Goal: Task Accomplishment & Management: Manage account settings

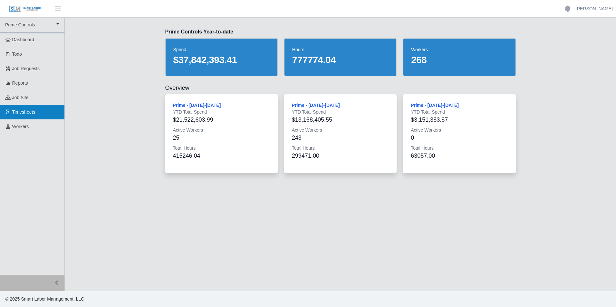
click at [29, 116] on link "Timesheets" at bounding box center [32, 112] width 64 height 14
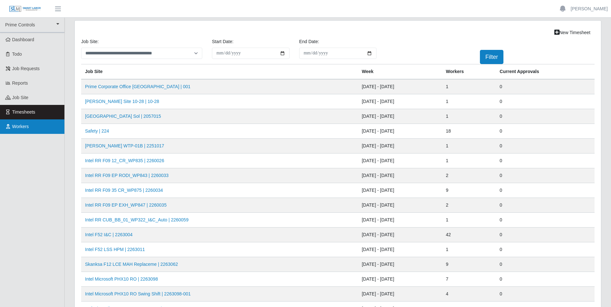
click at [26, 130] on link "Workers" at bounding box center [32, 126] width 64 height 14
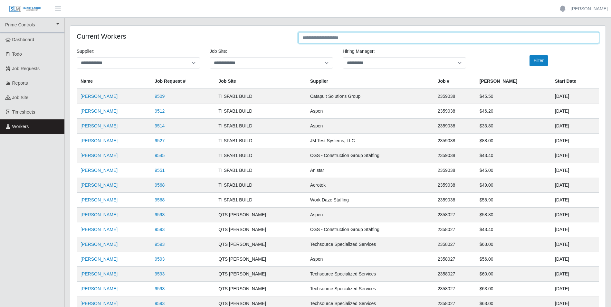
click at [358, 40] on input "text" at bounding box center [448, 37] width 301 height 11
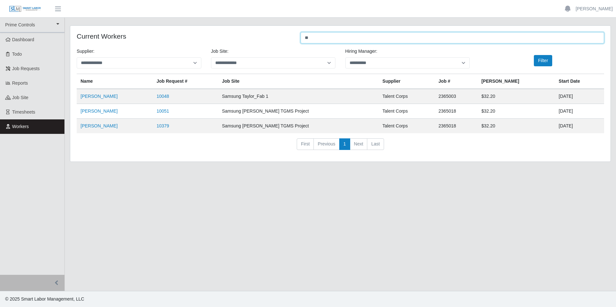
type input "*"
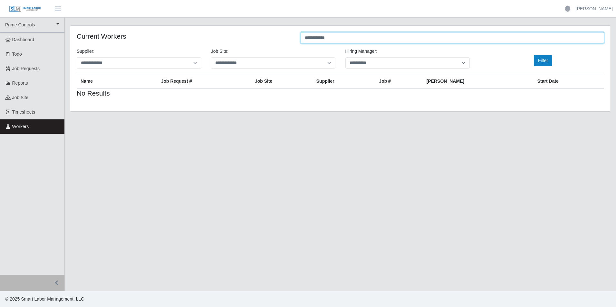
type input "**********"
click at [590, 10] on link "[PERSON_NAME]" at bounding box center [593, 8] width 37 height 7
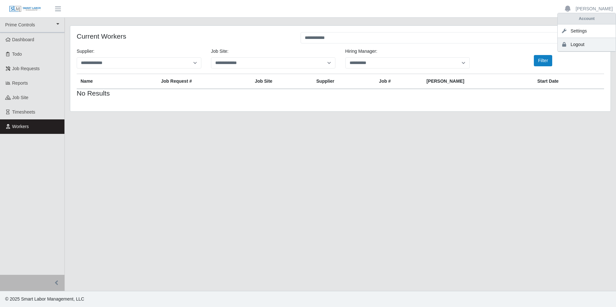
click at [592, 48] on link "Logout" at bounding box center [586, 45] width 58 height 14
